Goal: Information Seeking & Learning: Learn about a topic

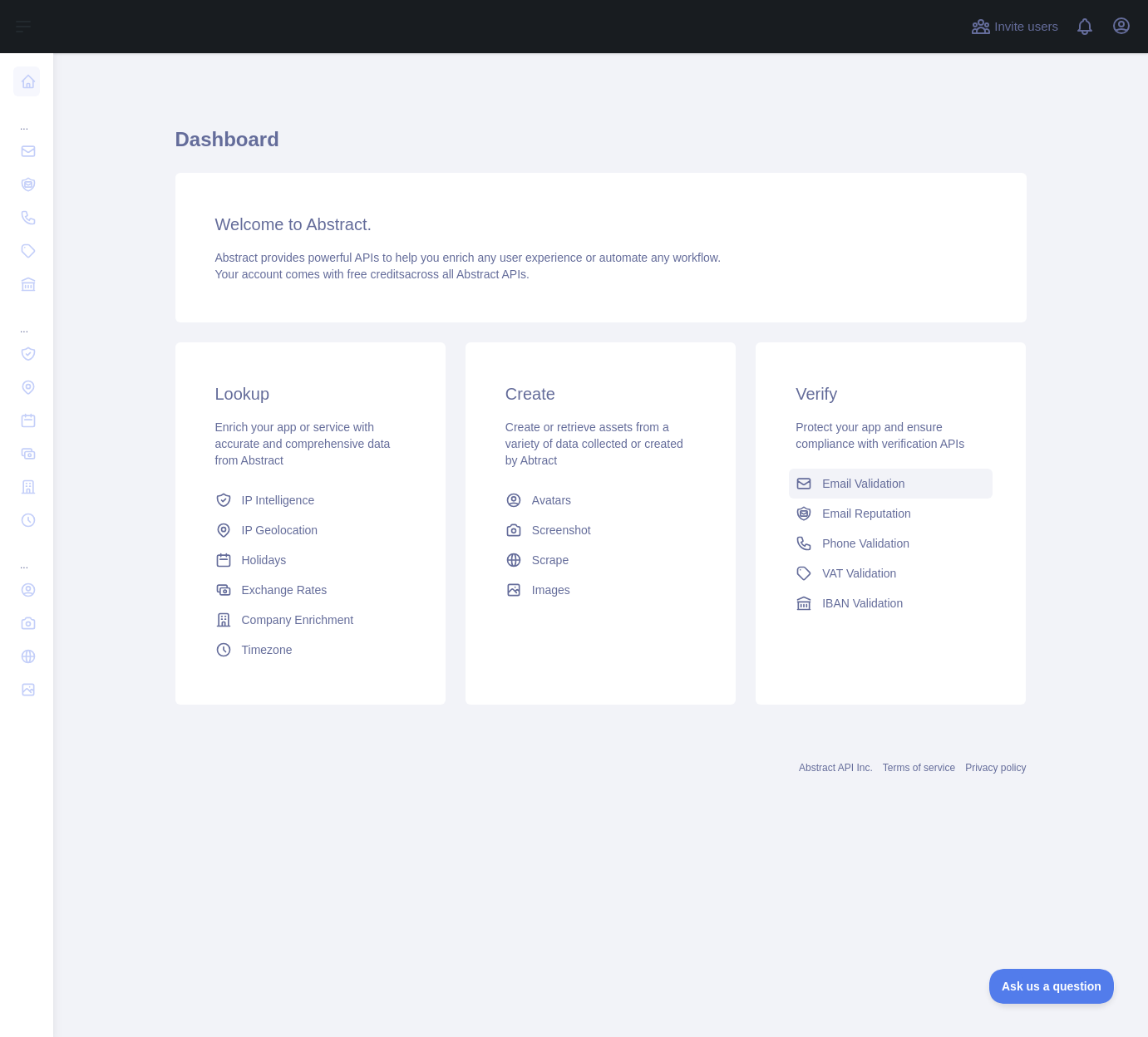
click at [880, 484] on span "Email Validation" at bounding box center [863, 484] width 83 height 17
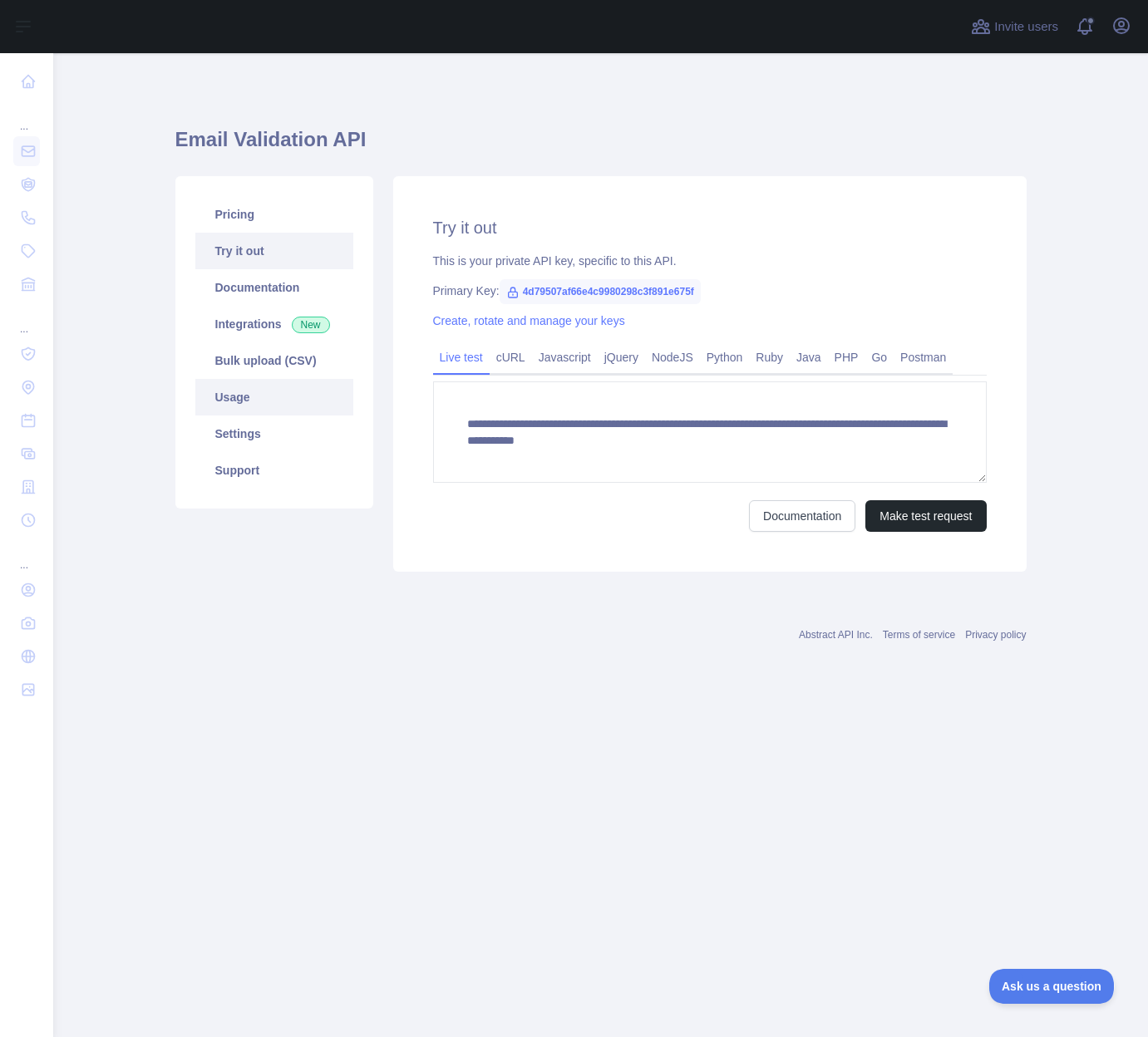
click at [232, 403] on link "Usage" at bounding box center [275, 397] width 158 height 37
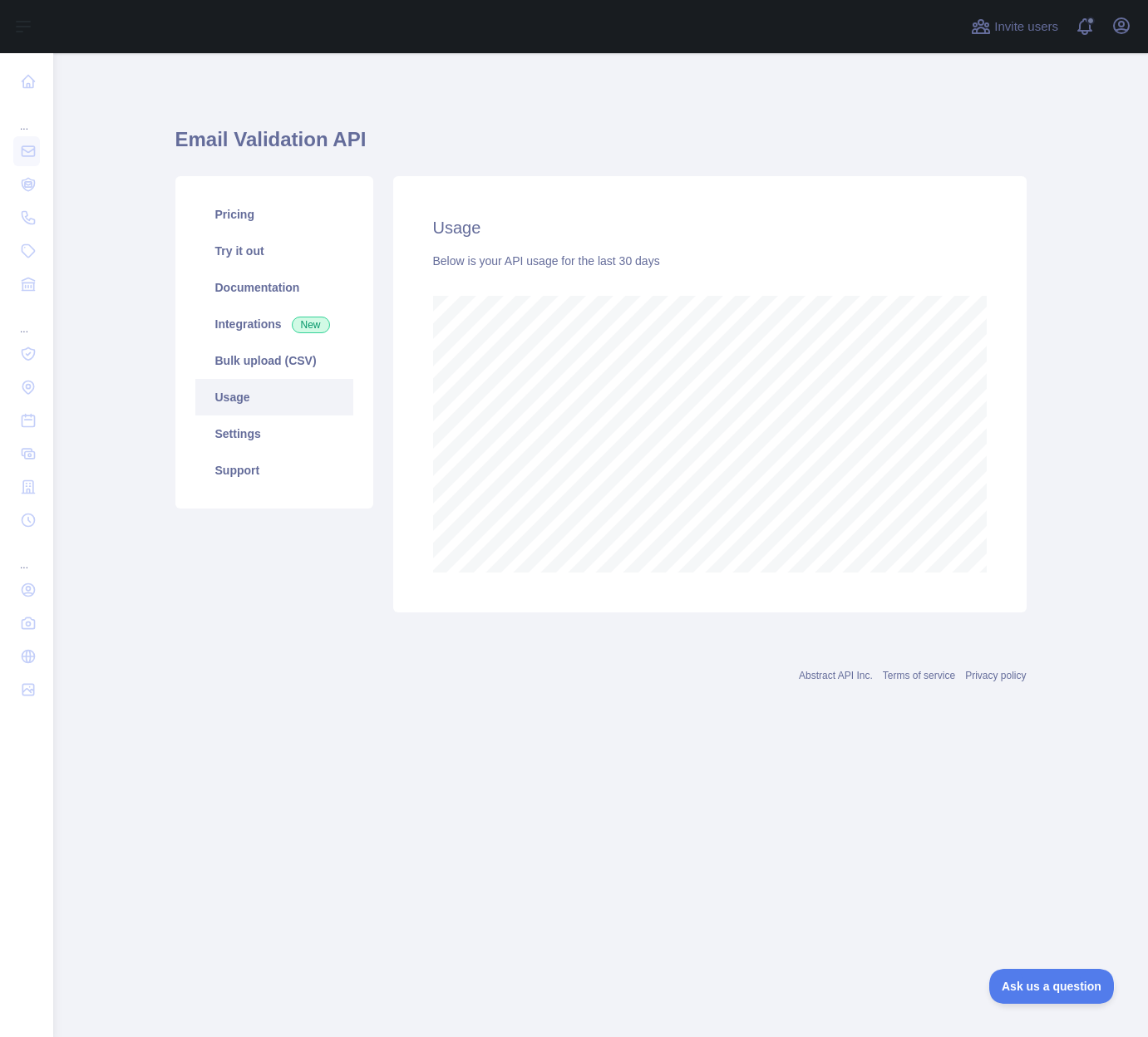
scroll to position [984, 1094]
click at [340, 703] on div "Email Validation API Pricing Try it out Documentation Integrations New Bulk upl…" at bounding box center [601, 395] width 851 height 683
click at [1056, 558] on main "Email Validation API Pricing Try it out Documentation Integrations New Bulk upl…" at bounding box center [601, 545] width 1094 height 984
click at [1064, 493] on main "Email Validation API Pricing Try it out Documentation Integrations New Bulk upl…" at bounding box center [601, 545] width 1094 height 984
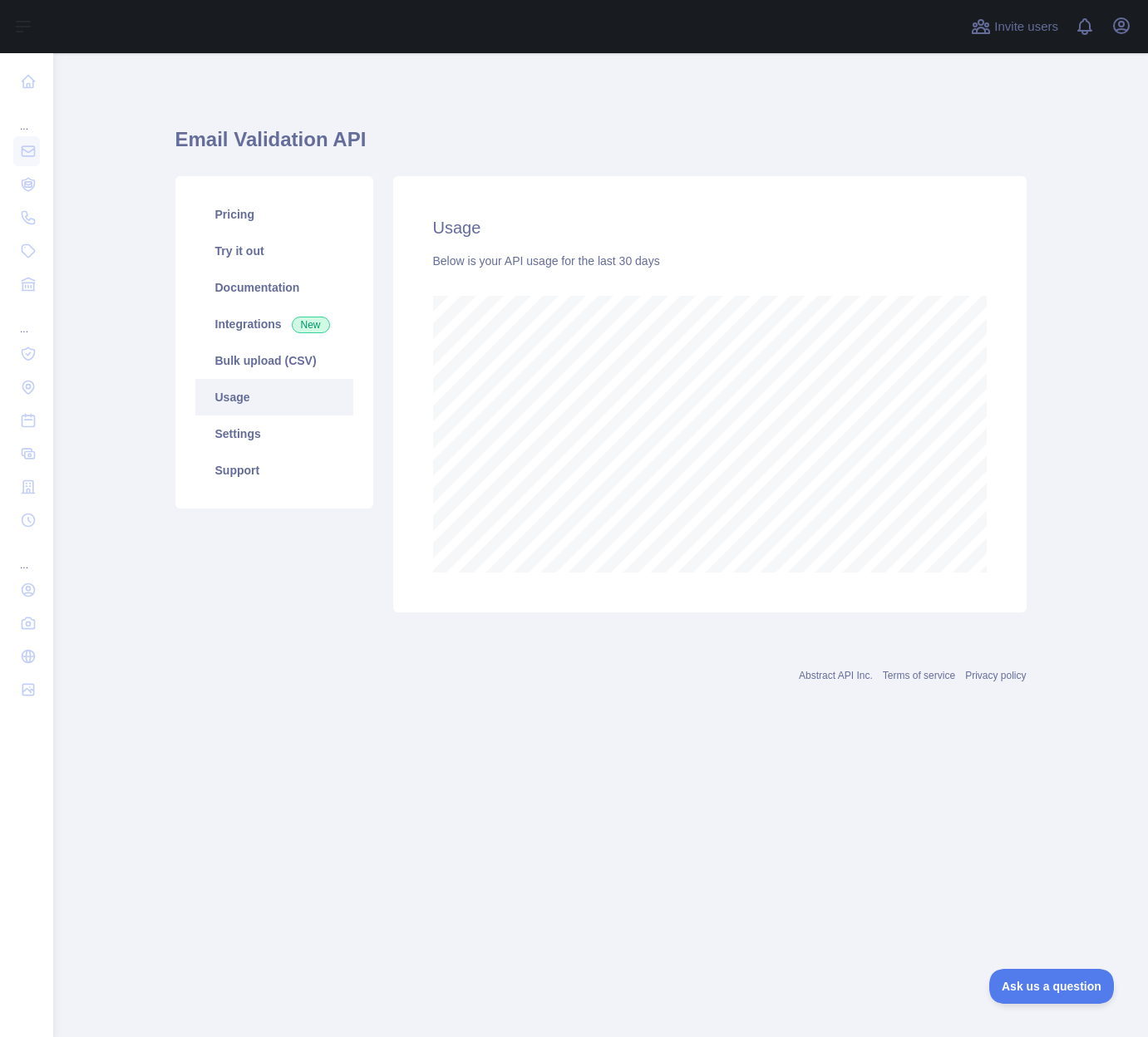
click at [633, 111] on div "Email Validation API Pricing Try it out Documentation Integrations New Bulk upl…" at bounding box center [601, 364] width 851 height 542
click at [259, 399] on link "Usage" at bounding box center [275, 397] width 158 height 37
click at [547, 146] on h1 "Email Validation API" at bounding box center [601, 146] width 851 height 39
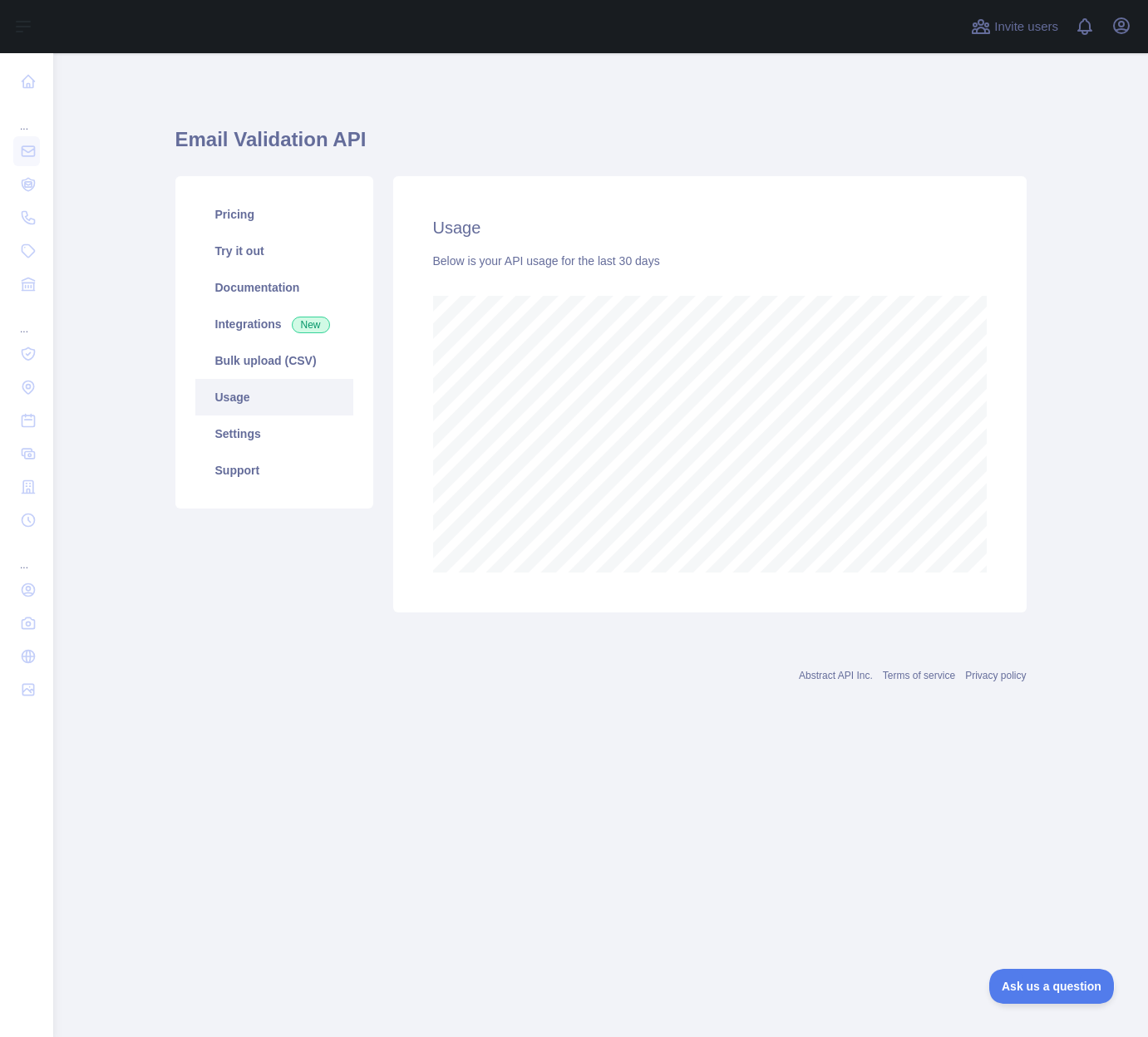
click at [1040, 410] on main "Email Validation API Pricing Try it out Documentation Integrations New Bulk upl…" at bounding box center [601, 545] width 1094 height 984
